Goal: Ask a question

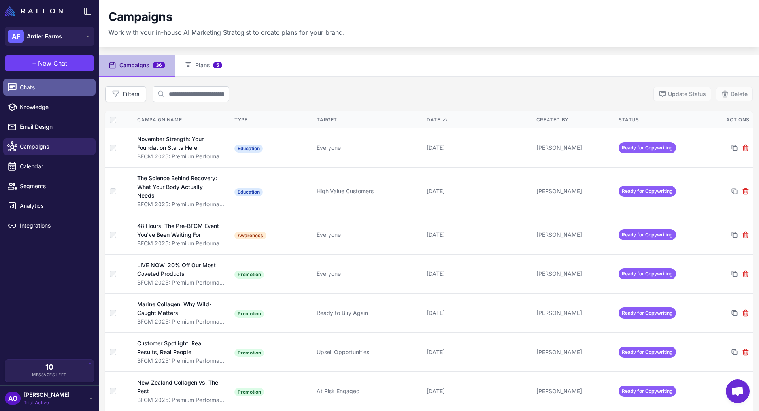
click at [47, 84] on span "Chats" at bounding box center [55, 87] width 70 height 9
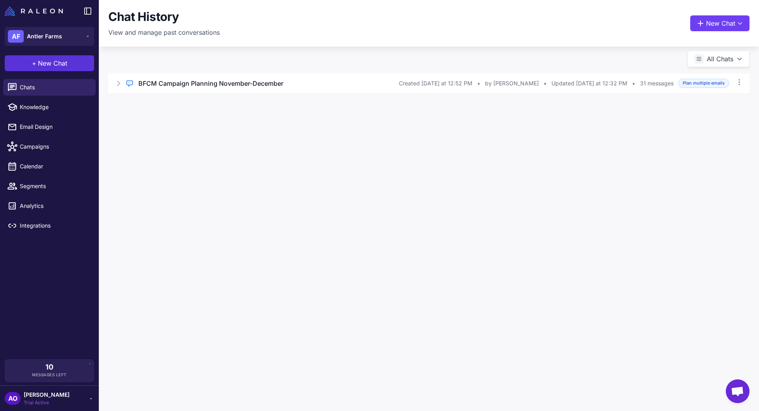
click at [76, 64] on button "+ New Chat" at bounding box center [49, 63] width 89 height 16
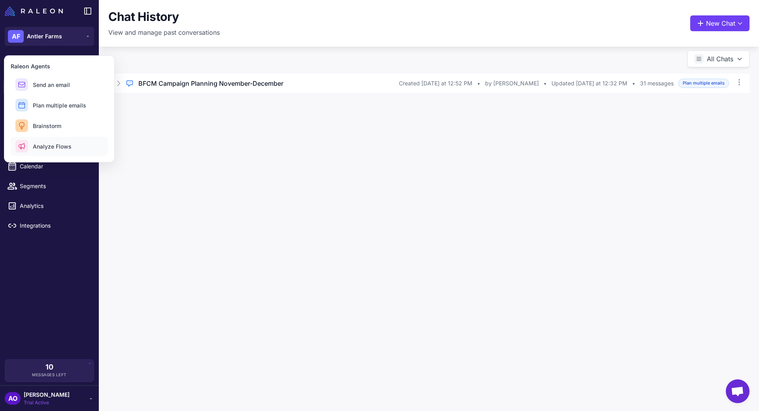
click at [60, 144] on span "Analyze Flows" at bounding box center [52, 146] width 39 height 8
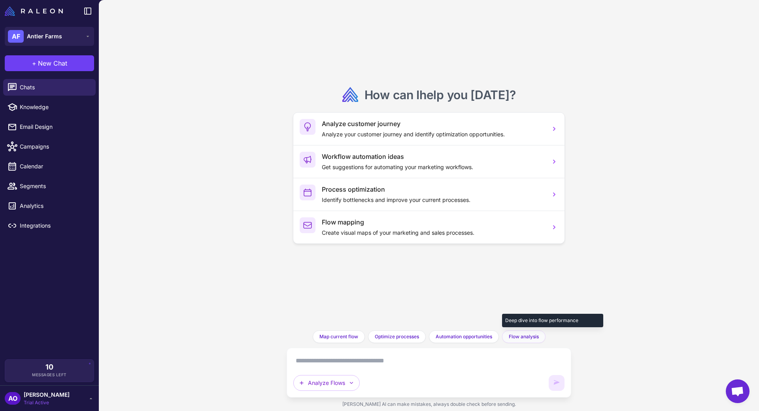
click at [523, 340] on span "Flow analysis" at bounding box center [524, 336] width 30 height 7
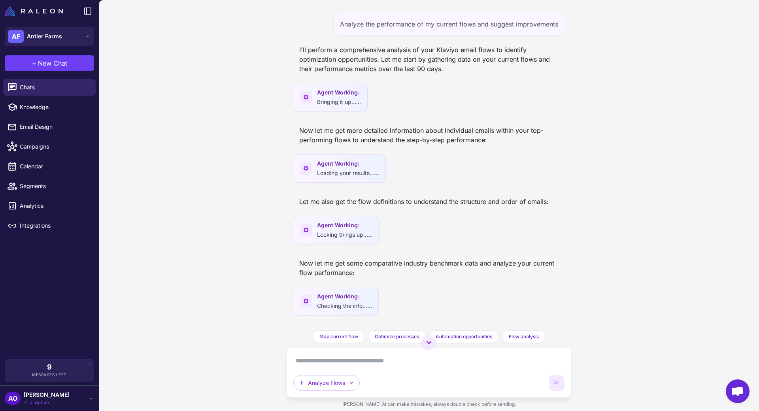
scroll to position [2369, 0]
